Goal: Information Seeking & Learning: Find specific fact

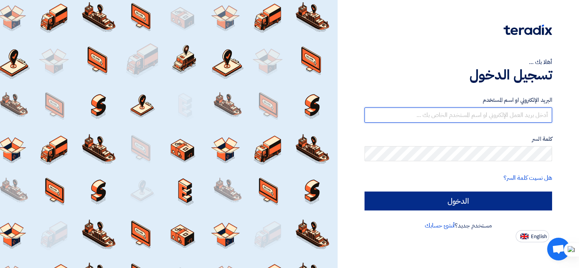
type input "[EMAIL_ADDRESS][DOMAIN_NAME]"
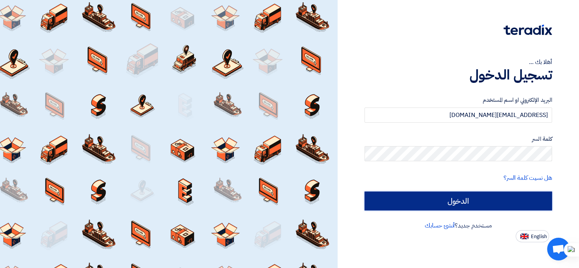
click at [465, 206] on input "الدخول" at bounding box center [459, 201] width 188 height 19
type input "Sign in"
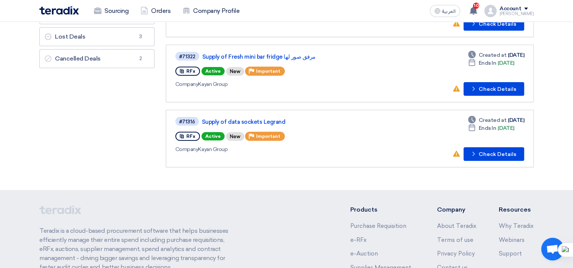
scroll to position [76, 0]
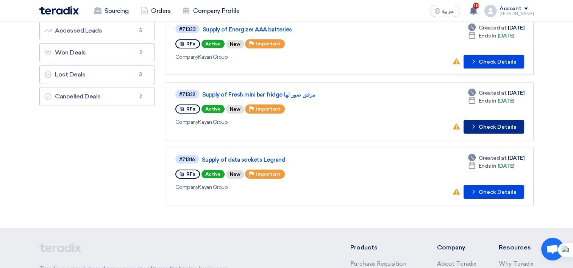
click at [509, 125] on button "Check details Check Details" at bounding box center [494, 127] width 61 height 14
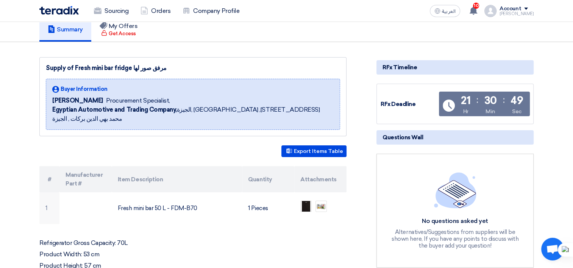
scroll to position [76, 0]
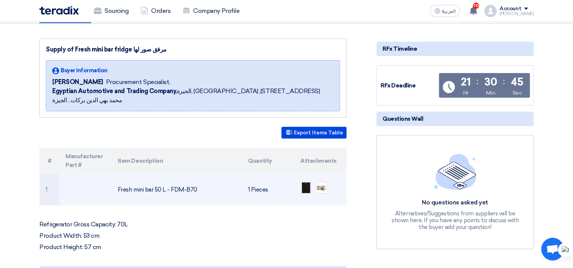
drag, startPoint x: 205, startPoint y: 179, endPoint x: 115, endPoint y: 178, distance: 89.8
click at [115, 178] on td "Fresh mini bar 50 L - FDM-B70" at bounding box center [177, 190] width 131 height 32
copy td "Fresh mini bar 50 L - FDM-B70"
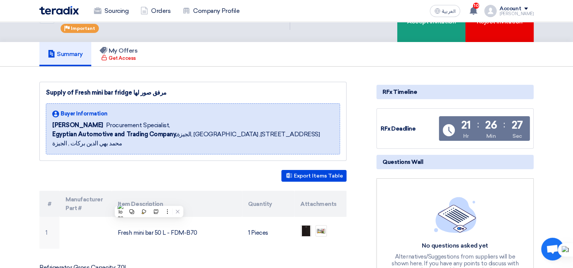
scroll to position [0, 0]
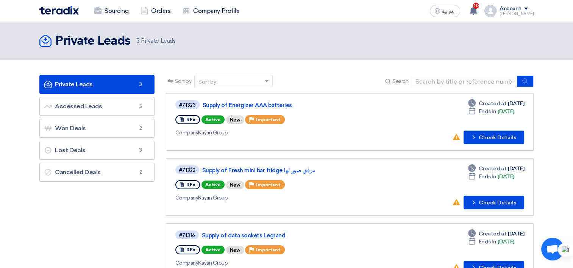
click at [224, 30] on header "Private Leads Private Leads 3 Private Leads" at bounding box center [286, 41] width 573 height 38
click at [131, 44] on div "Private Leads Private Leads 3 Private Leads" at bounding box center [110, 40] width 142 height 15
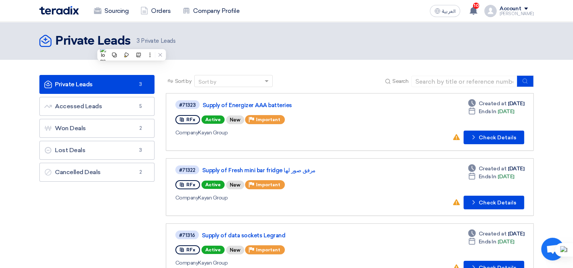
drag, startPoint x: 131, startPoint y: 44, endPoint x: 230, endPoint y: 41, distance: 98.9
click at [230, 41] on div "Private Leads Private Leads 3 Private Leads" at bounding box center [286, 40] width 495 height 15
click at [161, 39] on span "3 Private Leads" at bounding box center [156, 41] width 39 height 9
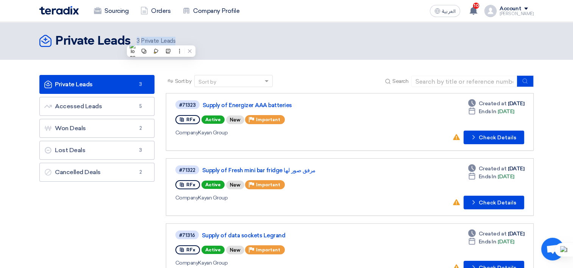
drag, startPoint x: 161, startPoint y: 39, endPoint x: 232, endPoint y: 37, distance: 71.3
click at [232, 37] on div "Private Leads Private Leads 3 Private Leads" at bounding box center [286, 40] width 495 height 15
click at [147, 42] on span "3 Private Leads" at bounding box center [156, 41] width 39 height 9
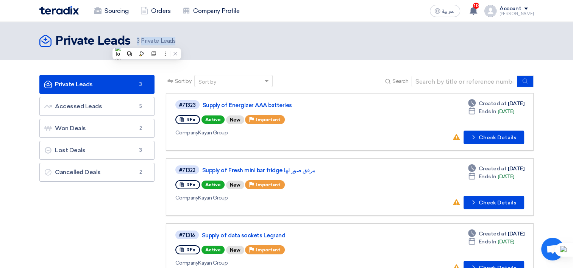
drag, startPoint x: 147, startPoint y: 42, endPoint x: 142, endPoint y: 38, distance: 5.9
click at [142, 38] on span "3 Private Leads" at bounding box center [156, 41] width 39 height 9
click at [243, 29] on header "Private Leads Private Leads 3 Private Leads" at bounding box center [286, 41] width 573 height 38
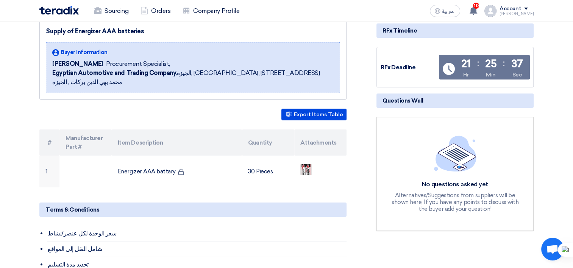
scroll to position [76, 0]
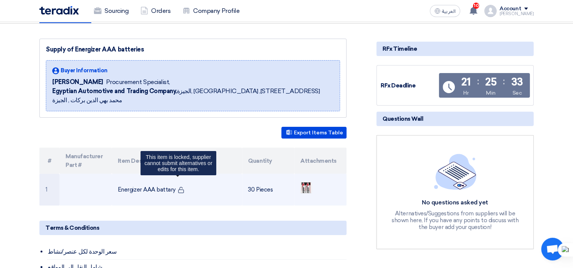
drag, startPoint x: 117, startPoint y: 179, endPoint x: 182, endPoint y: 180, distance: 64.8
click at [182, 180] on td "Energizer AAA battary This item is locked, supplier cannot submit alternatives …" at bounding box center [177, 190] width 131 height 32
copy td "Energizer AAA battary"
